Goal: Transaction & Acquisition: Register for event/course

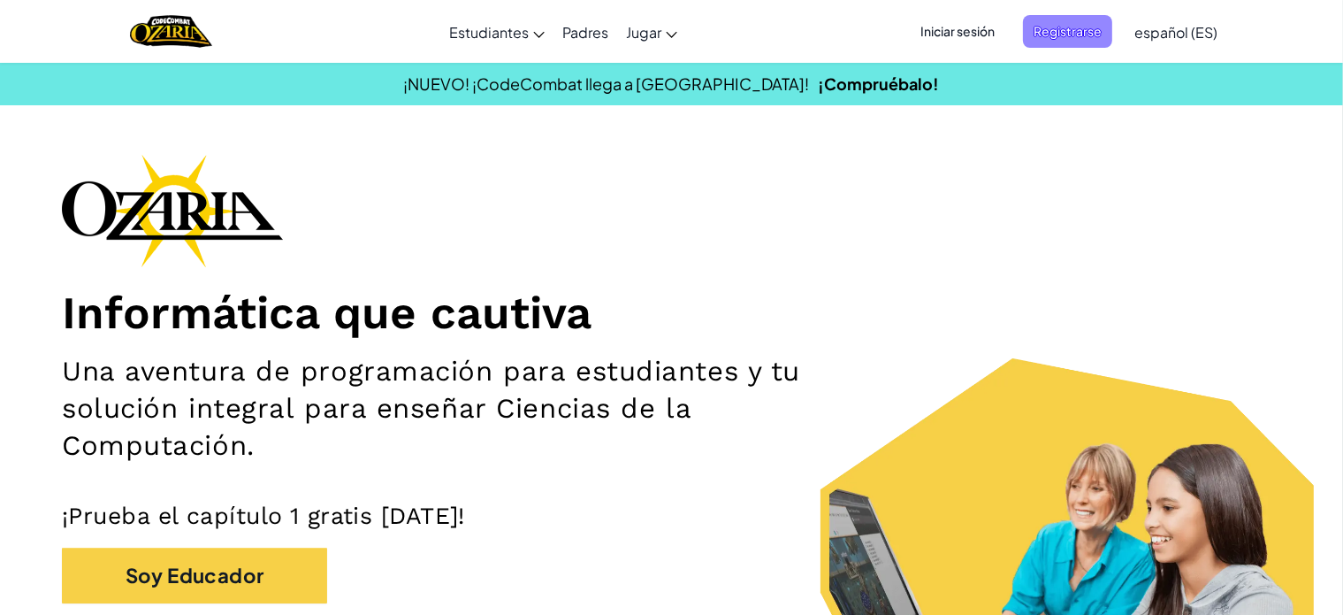
click at [1105, 25] on span "Registrarse" at bounding box center [1067, 31] width 89 height 33
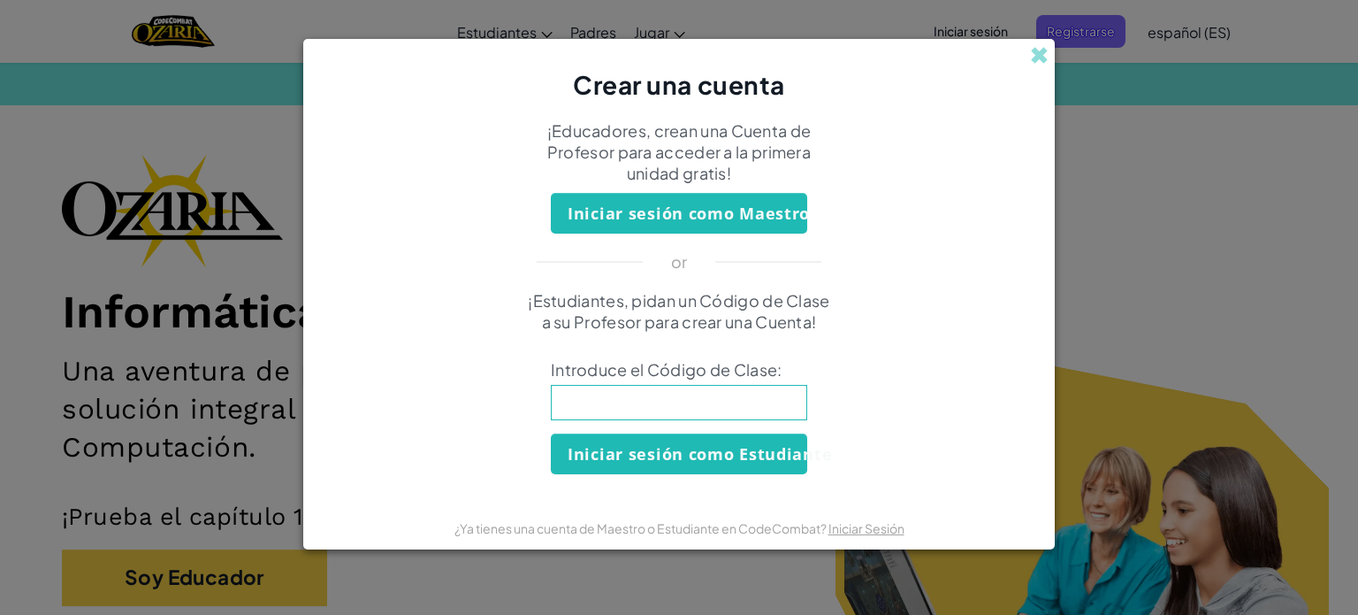
click at [687, 406] on input at bounding box center [679, 402] width 256 height 35
type input "FunnyEnemySize"
click at [693, 461] on button "Iniciar sesión como Estudiante" at bounding box center [679, 453] width 256 height 41
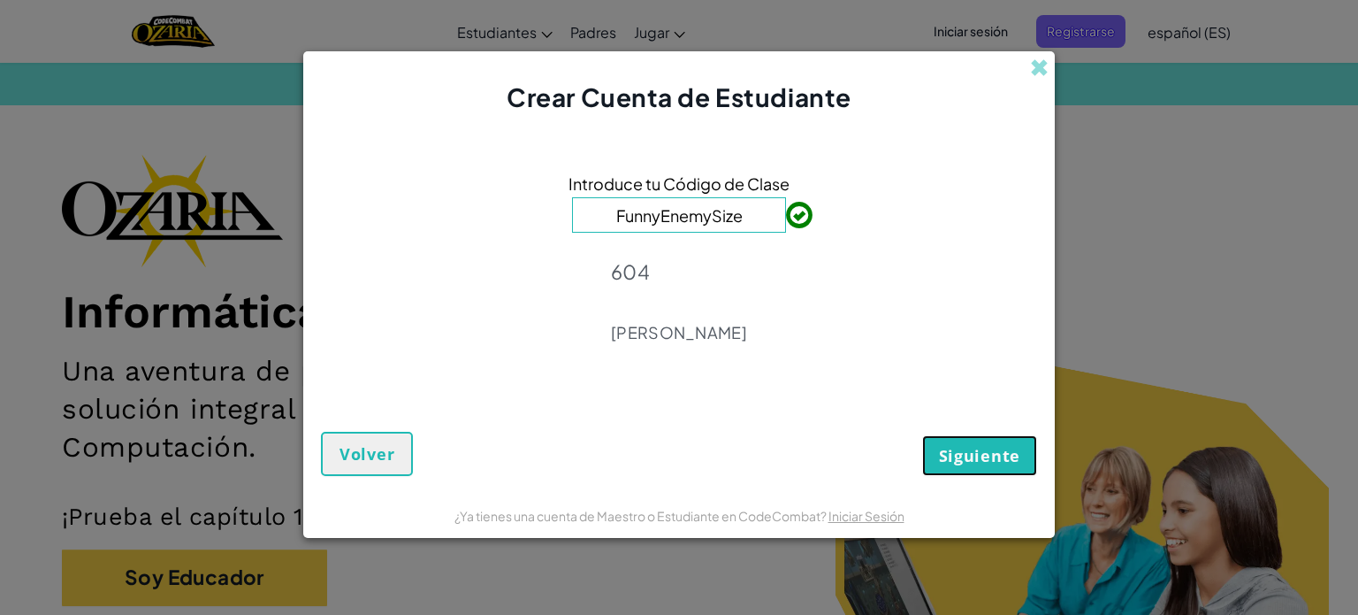
click at [952, 445] on span "Siguiente" at bounding box center [979, 455] width 81 height 21
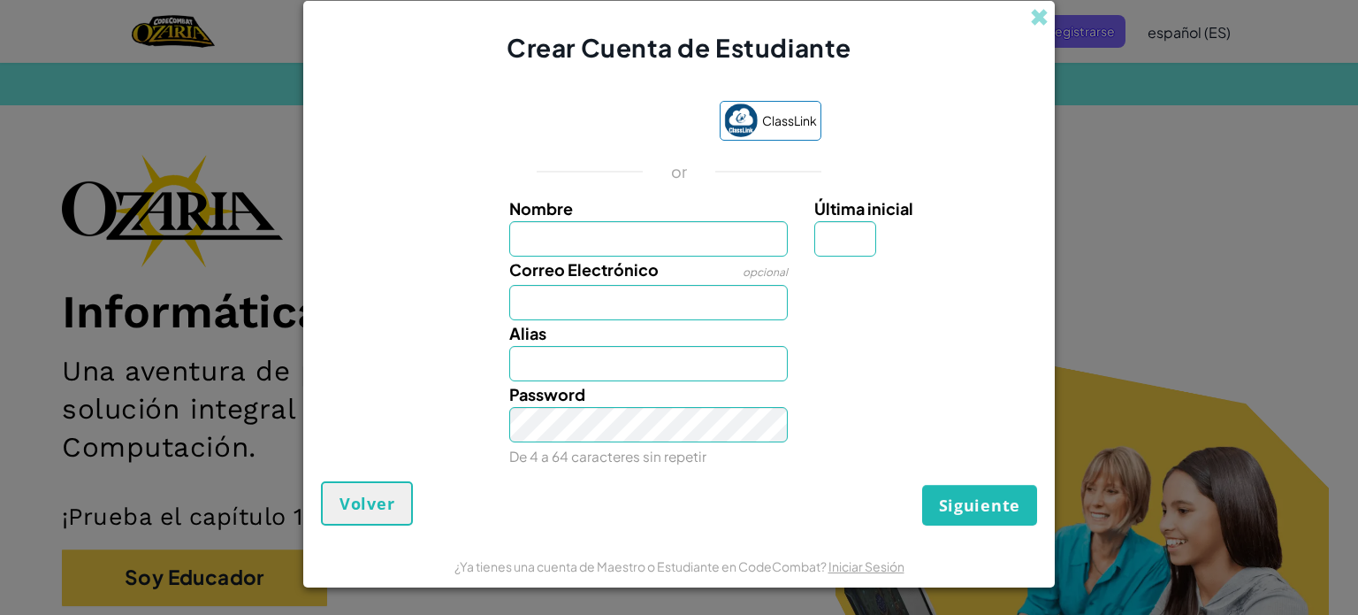
click at [701, 247] on input "Nombre" at bounding box center [648, 238] width 279 height 35
click at [666, 227] on input "Nombre" at bounding box center [648, 238] width 279 height 35
click at [930, 399] on div "Password De 4 a 64 caracteres sin repetir" at bounding box center [679, 425] width 734 height 88
click at [1037, 8] on span at bounding box center [1039, 17] width 19 height 19
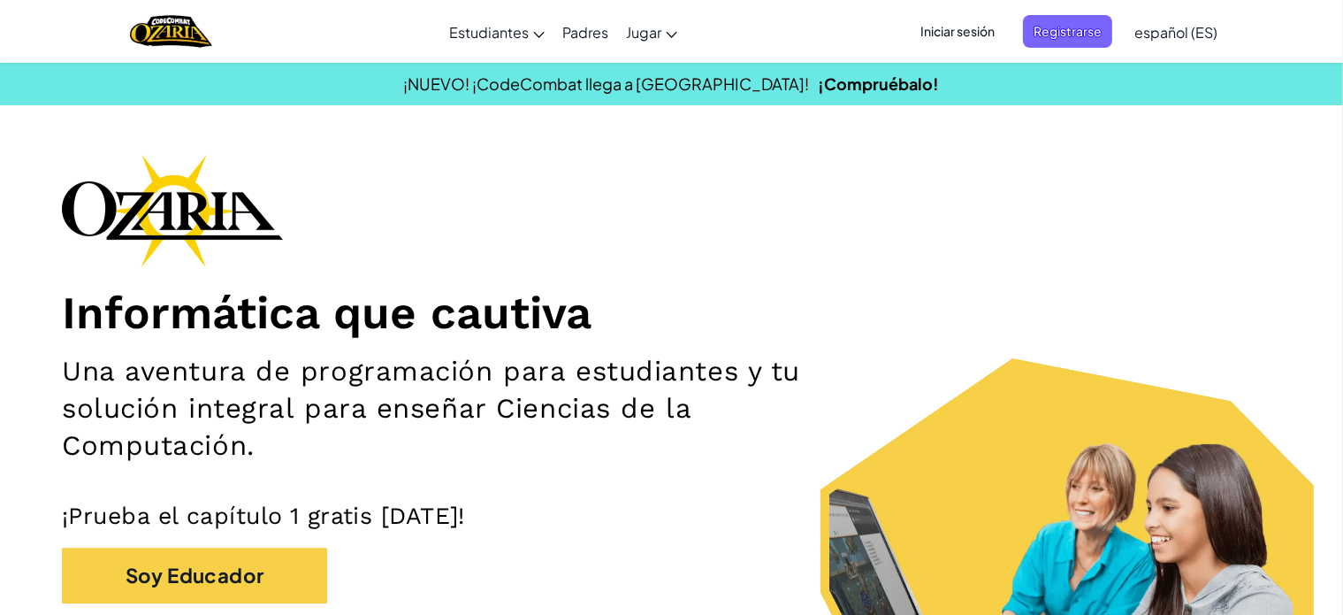
click at [983, 30] on span "Iniciar sesión" at bounding box center [958, 31] width 96 height 33
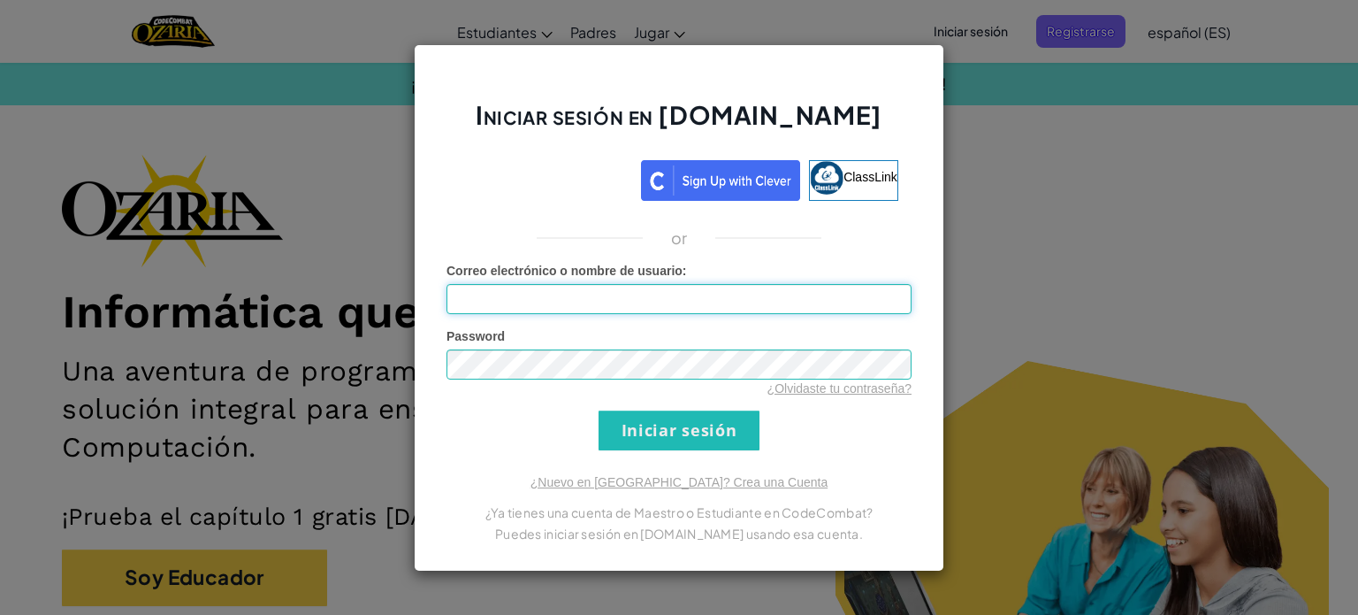
click at [760, 298] on input "Correo electrónico o nombre de usuario :" at bounding box center [679, 299] width 465 height 30
type input "[PERSON_NAME] J202"
click at [639, 432] on input "Iniciar sesión" at bounding box center [679, 430] width 161 height 40
